Goal: Task Accomplishment & Management: Manage account settings

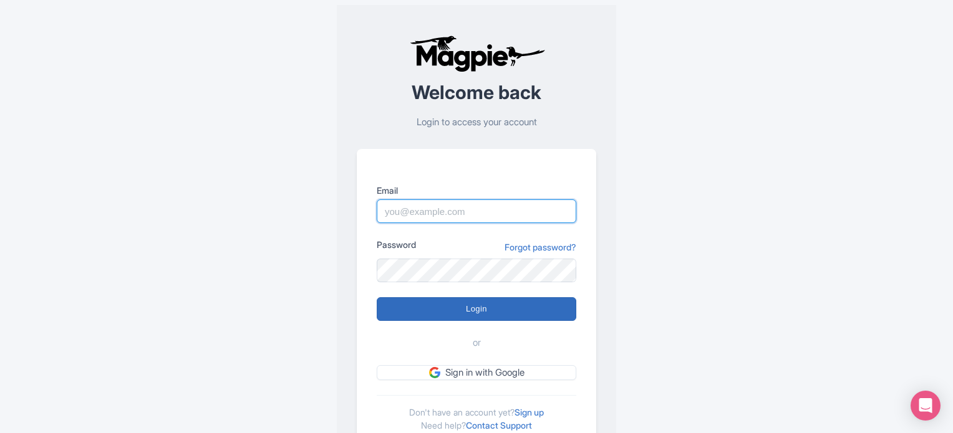
type input "[EMAIL_ADDRESS][DOMAIN_NAME]"
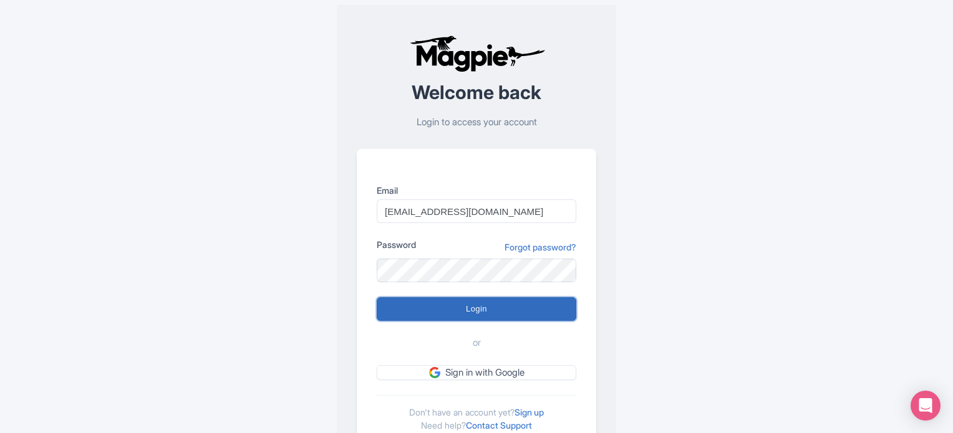
click at [440, 309] on input "Login" at bounding box center [476, 309] width 199 height 24
type input "Logging in..."
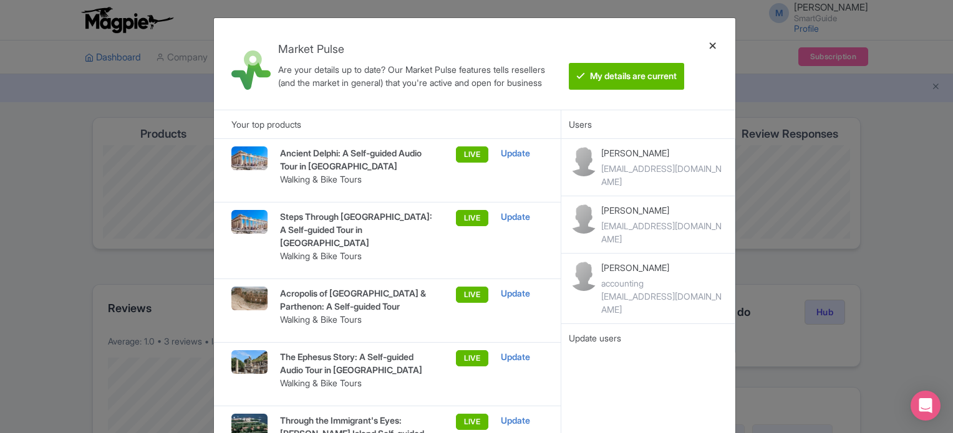
click at [712, 44] on div at bounding box center [713, 64] width 30 height 72
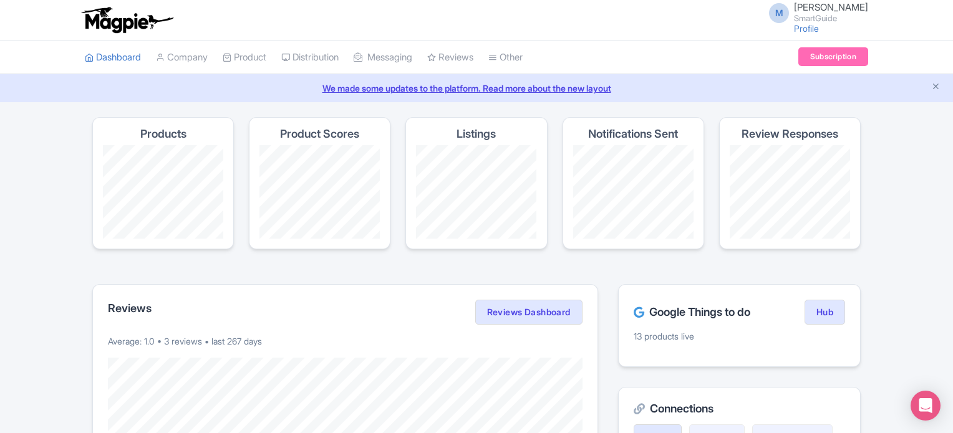
click at [603, 132] on h4 "Notifications Sent" at bounding box center [633, 134] width 90 height 12
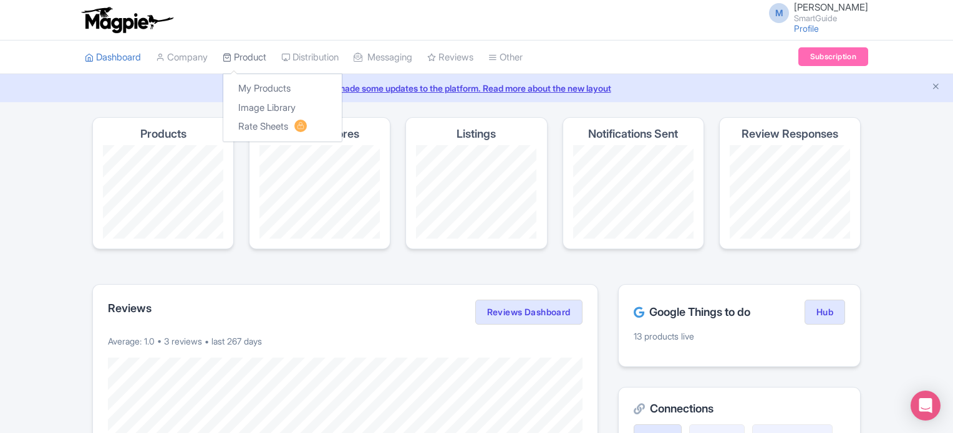
click at [261, 59] on link "Product" at bounding box center [245, 58] width 44 height 34
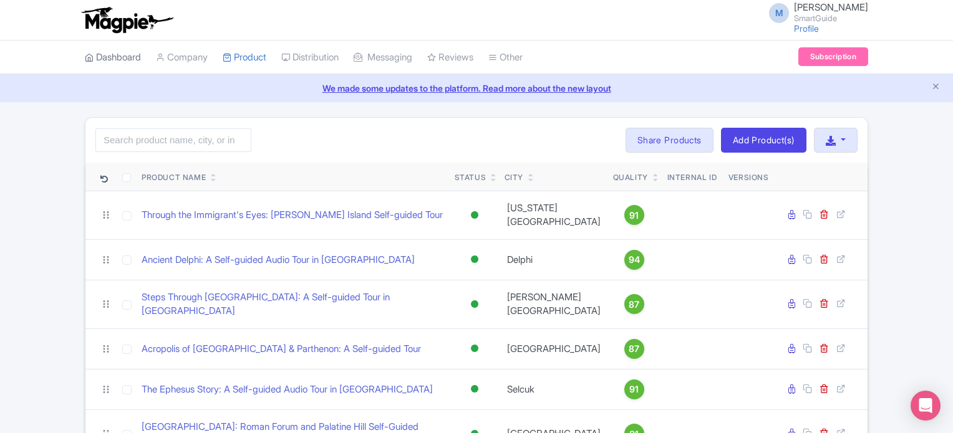
click at [133, 55] on link "Dashboard" at bounding box center [113, 58] width 56 height 34
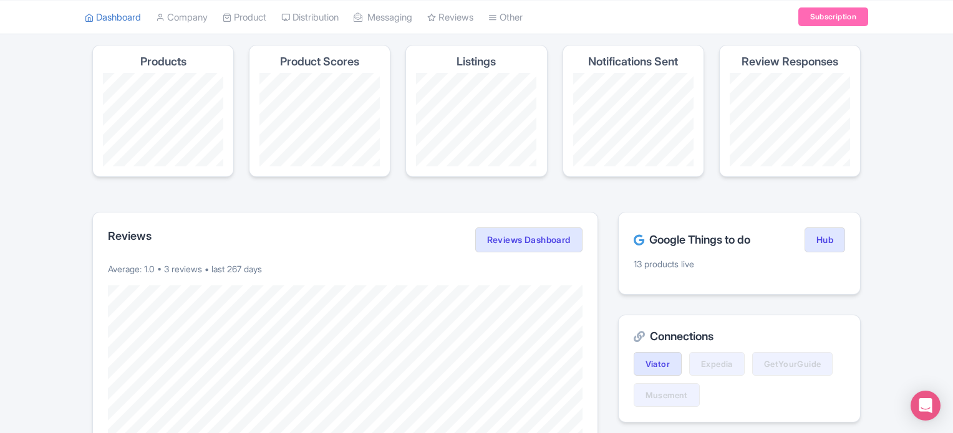
scroll to position [62, 0]
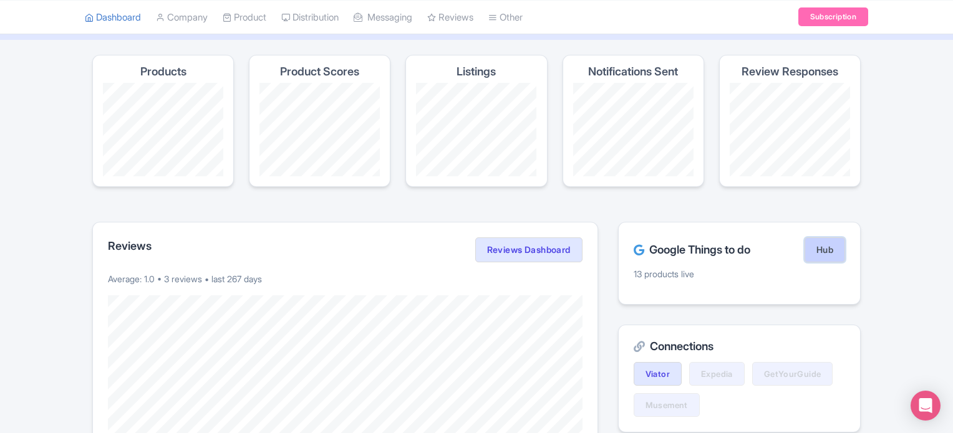
click at [826, 249] on link "Hub" at bounding box center [824, 250] width 41 height 25
click at [497, 241] on link "Reviews Dashboard" at bounding box center [528, 250] width 107 height 25
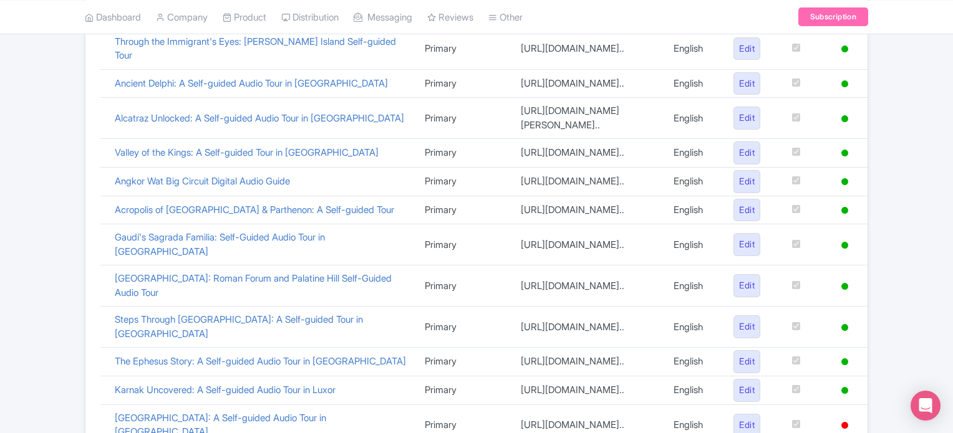
scroll to position [471, 0]
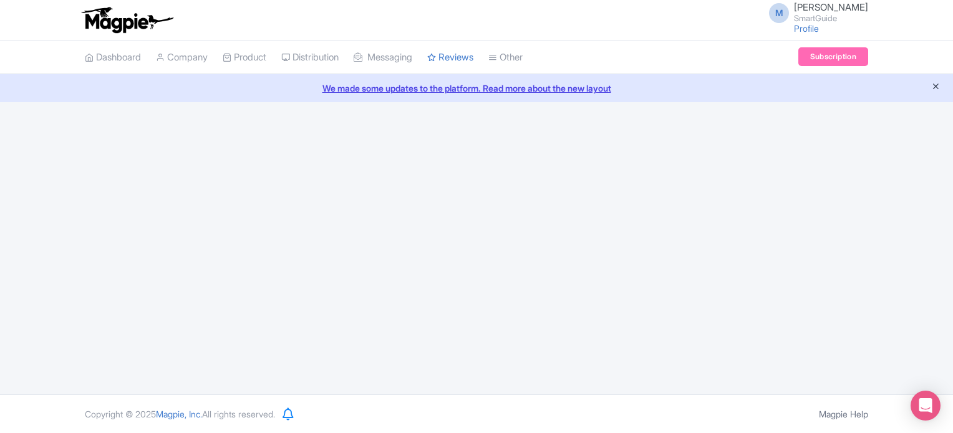
click at [933, 87] on icon "Close announcement" at bounding box center [935, 86] width 9 height 9
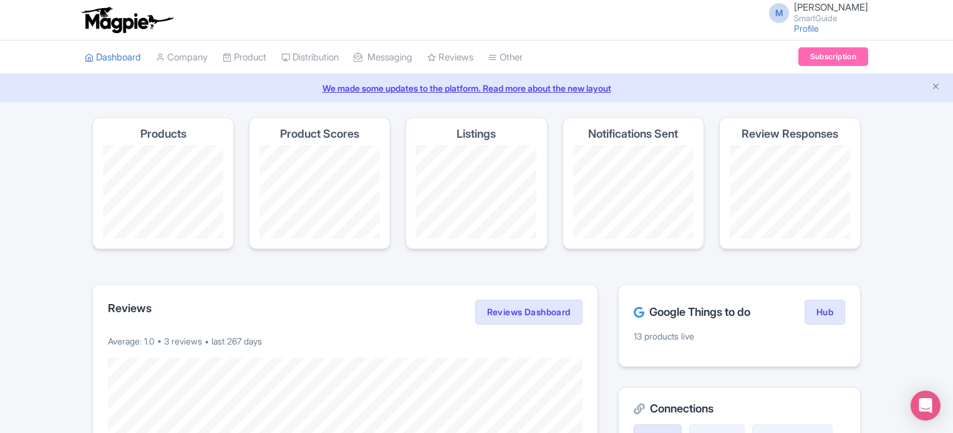
scroll to position [62, 0]
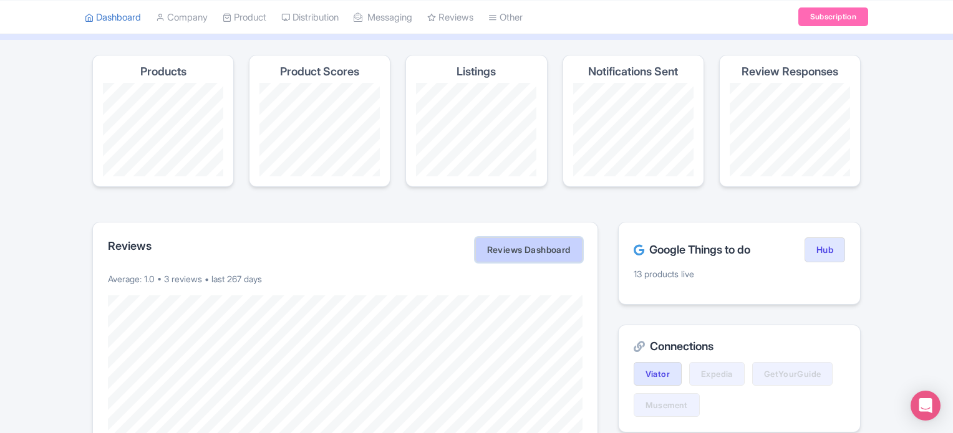
click at [527, 243] on link "Reviews Dashboard" at bounding box center [528, 250] width 107 height 25
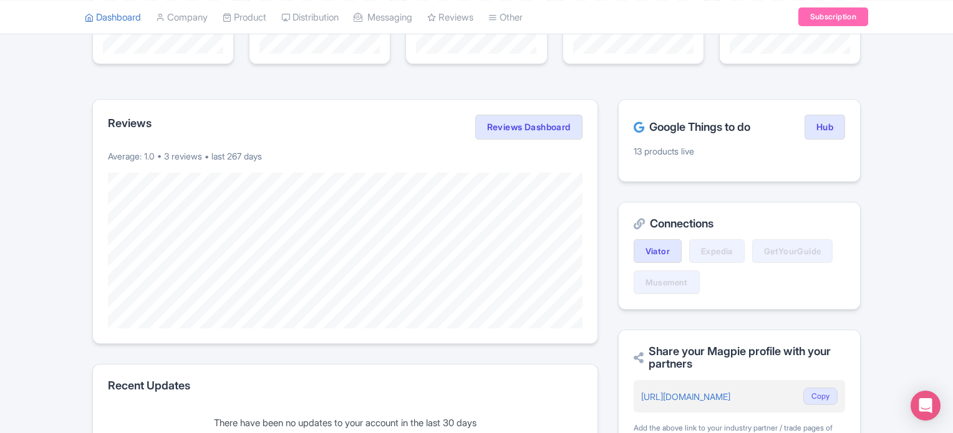
scroll to position [187, 0]
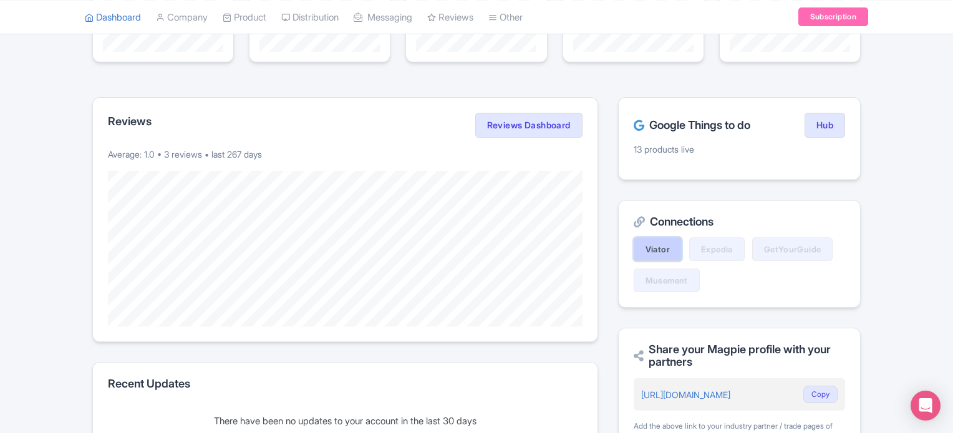
click at [648, 248] on link "Viator" at bounding box center [657, 250] width 48 height 24
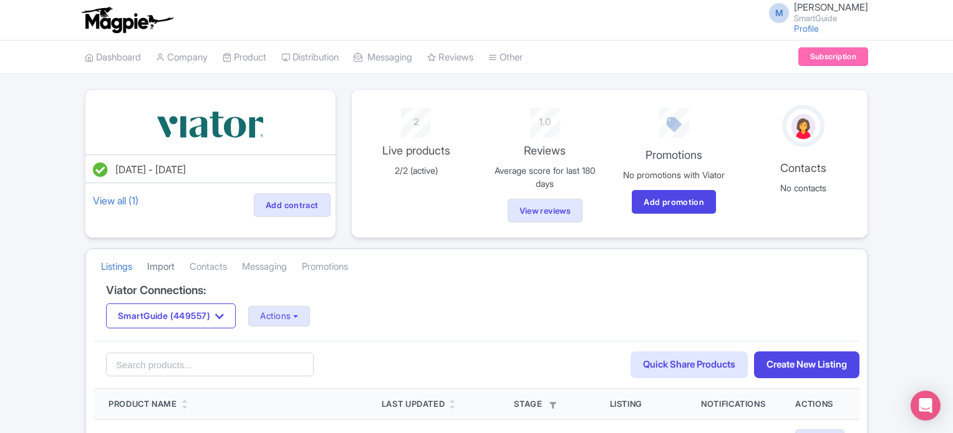
click at [165, 260] on link "Import" at bounding box center [160, 267] width 27 height 34
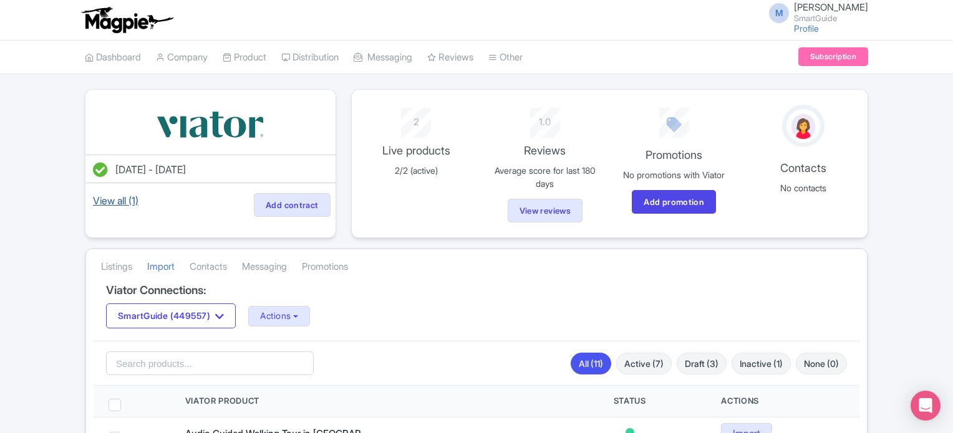
click at [118, 198] on link "View all (1)" at bounding box center [115, 200] width 50 height 17
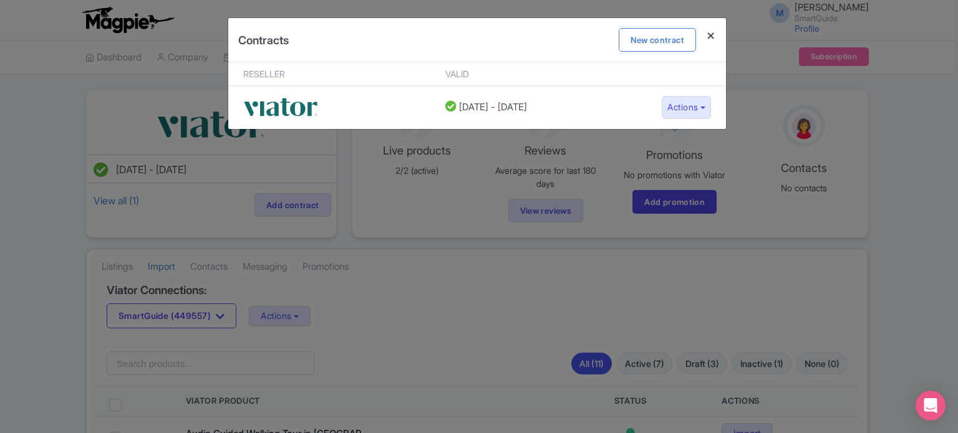
click at [716, 32] on h4 at bounding box center [711, 36] width 30 height 36
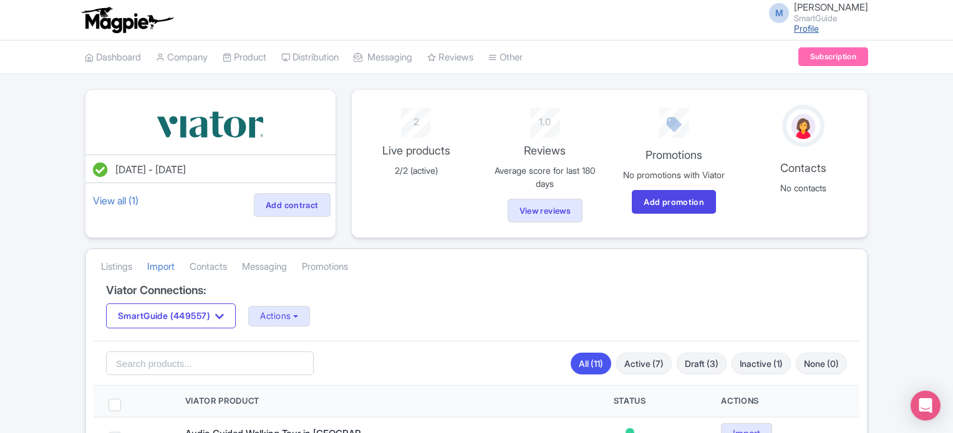
click at [794, 25] on link "Profile" at bounding box center [806, 28] width 25 height 11
click at [820, 57] on link "Subscription" at bounding box center [833, 56] width 70 height 19
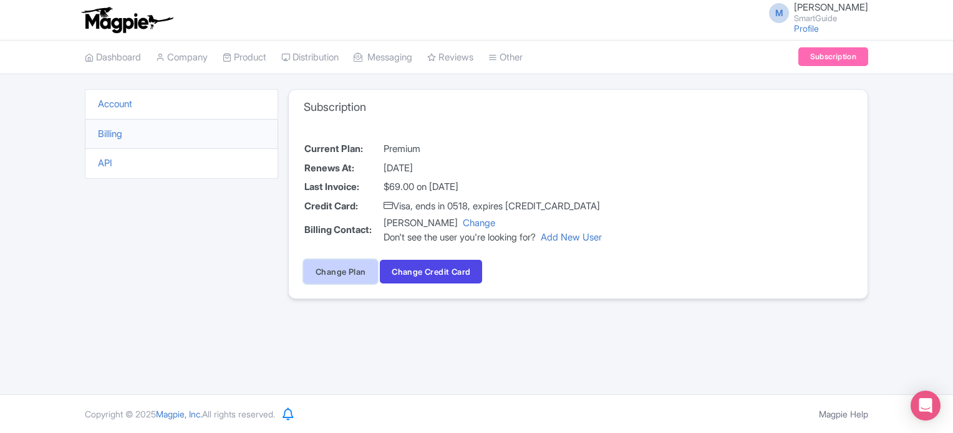
click at [347, 271] on link "Change Plan" at bounding box center [341, 272] width 74 height 24
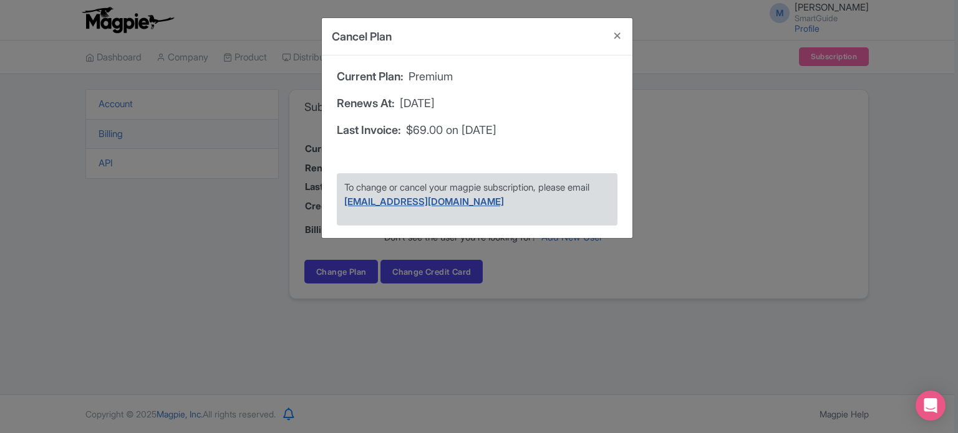
click at [387, 199] on link "[EMAIL_ADDRESS][DOMAIN_NAME]" at bounding box center [424, 202] width 160 height 12
click at [621, 34] on button "Close" at bounding box center [617, 36] width 30 height 36
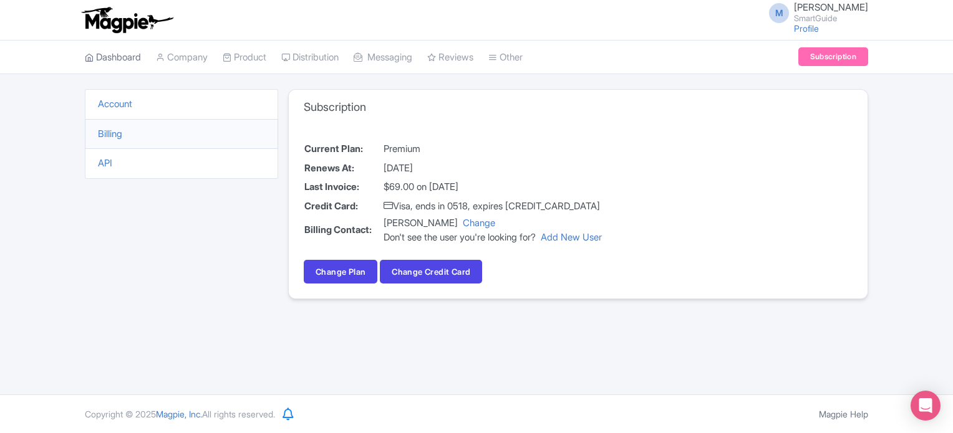
click at [115, 59] on link "Dashboard" at bounding box center [113, 58] width 56 height 34
click at [369, 274] on link "Change Plan" at bounding box center [341, 272] width 74 height 24
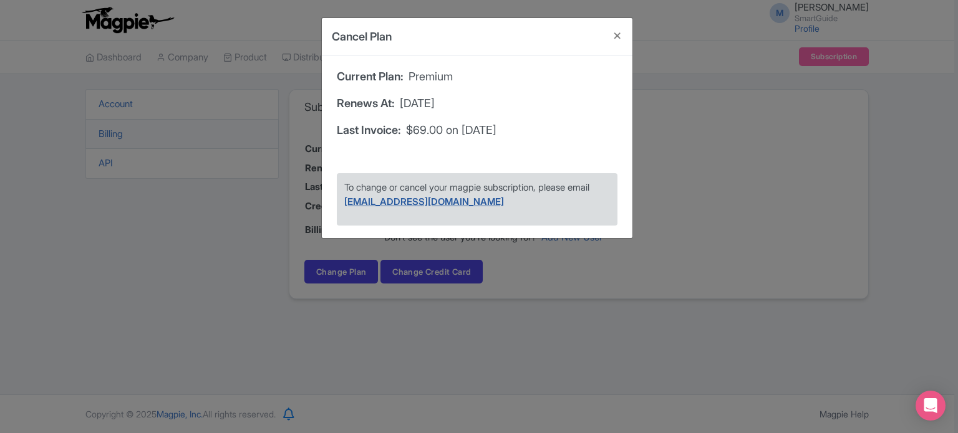
click at [429, 203] on link "[EMAIL_ADDRESS][DOMAIN_NAME]" at bounding box center [424, 202] width 160 height 12
click at [618, 33] on button "Close" at bounding box center [617, 36] width 30 height 36
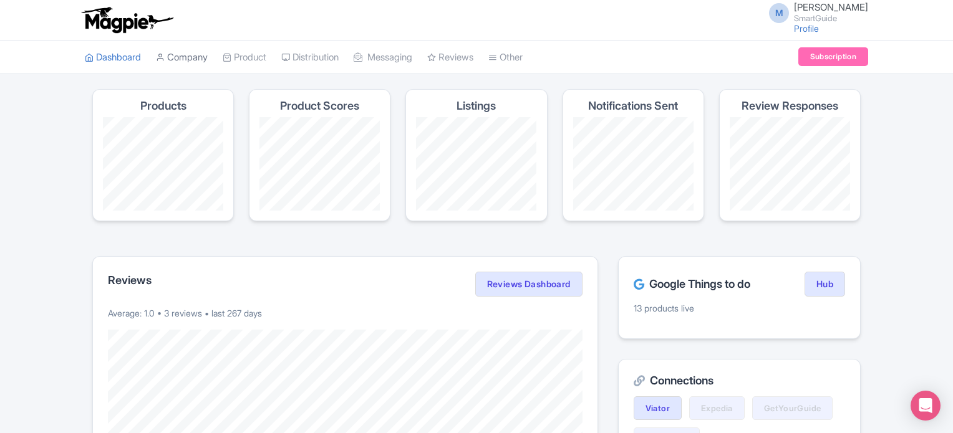
click at [165, 54] on icon at bounding box center [160, 57] width 9 height 9
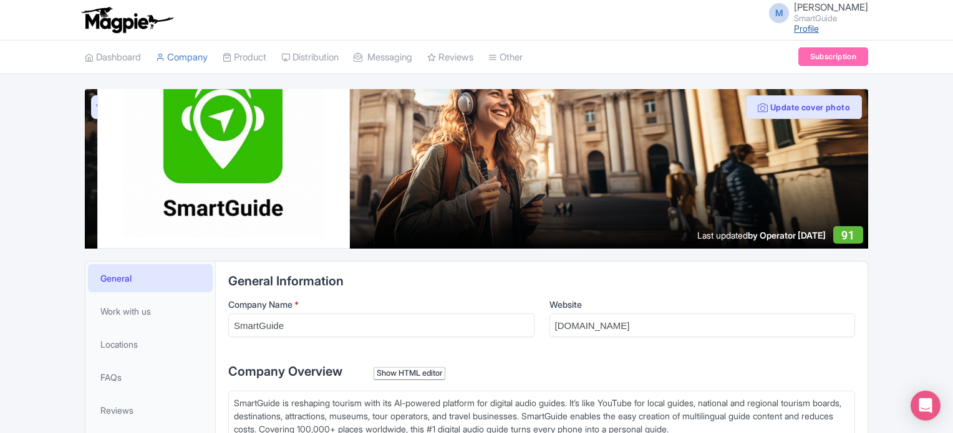
click at [794, 29] on link "Profile" at bounding box center [806, 28] width 25 height 11
click at [814, 52] on link "Subscription" at bounding box center [833, 56] width 70 height 19
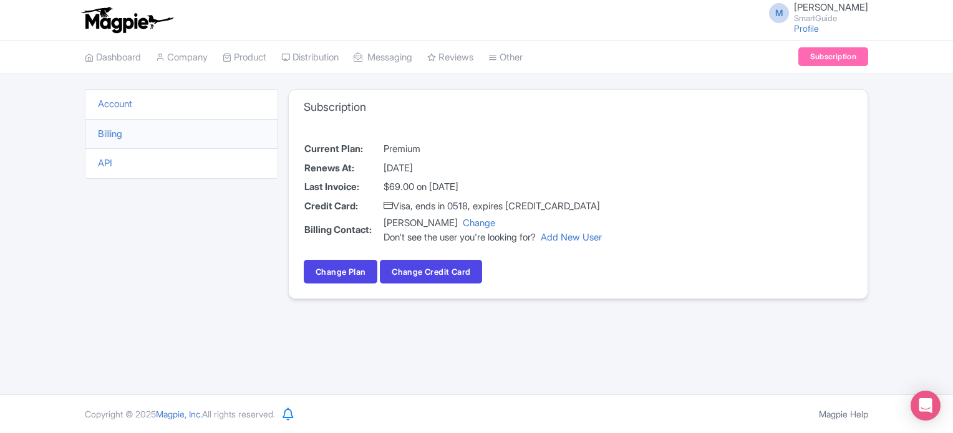
click at [150, 100] on li "Account" at bounding box center [181, 104] width 193 height 31
click at [132, 102] on link "Account" at bounding box center [115, 104] width 34 height 12
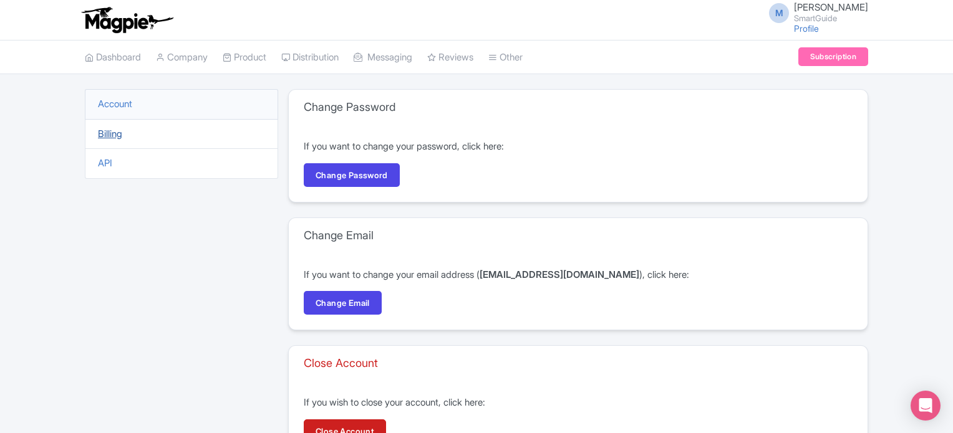
click at [113, 137] on link "Billing" at bounding box center [110, 134] width 24 height 12
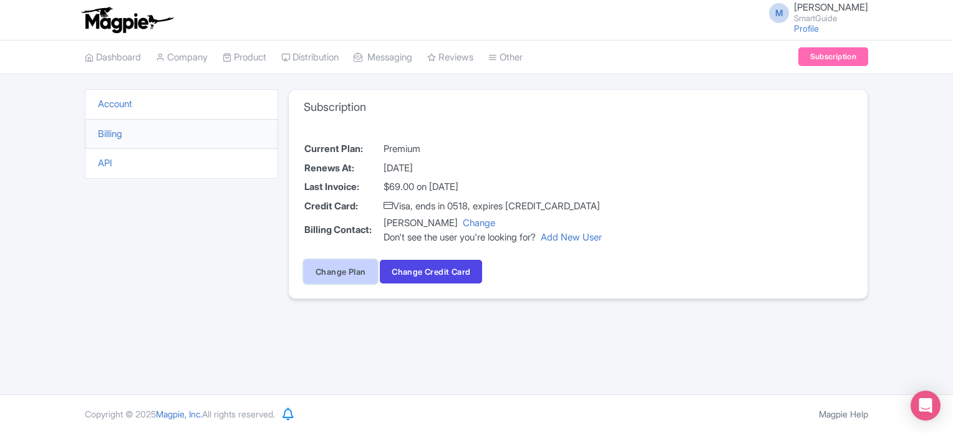
click at [354, 269] on link "Change Plan" at bounding box center [341, 272] width 74 height 24
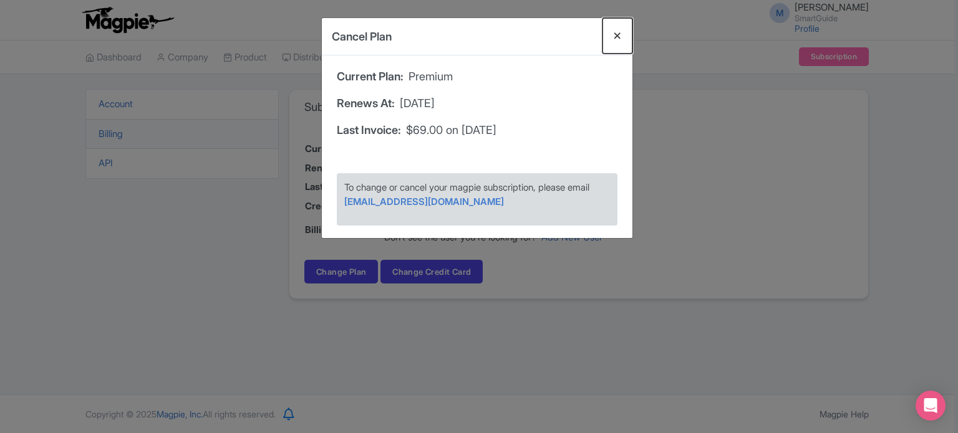
click at [613, 34] on button "Close" at bounding box center [617, 36] width 30 height 36
